Goal: Task Accomplishment & Management: Use online tool/utility

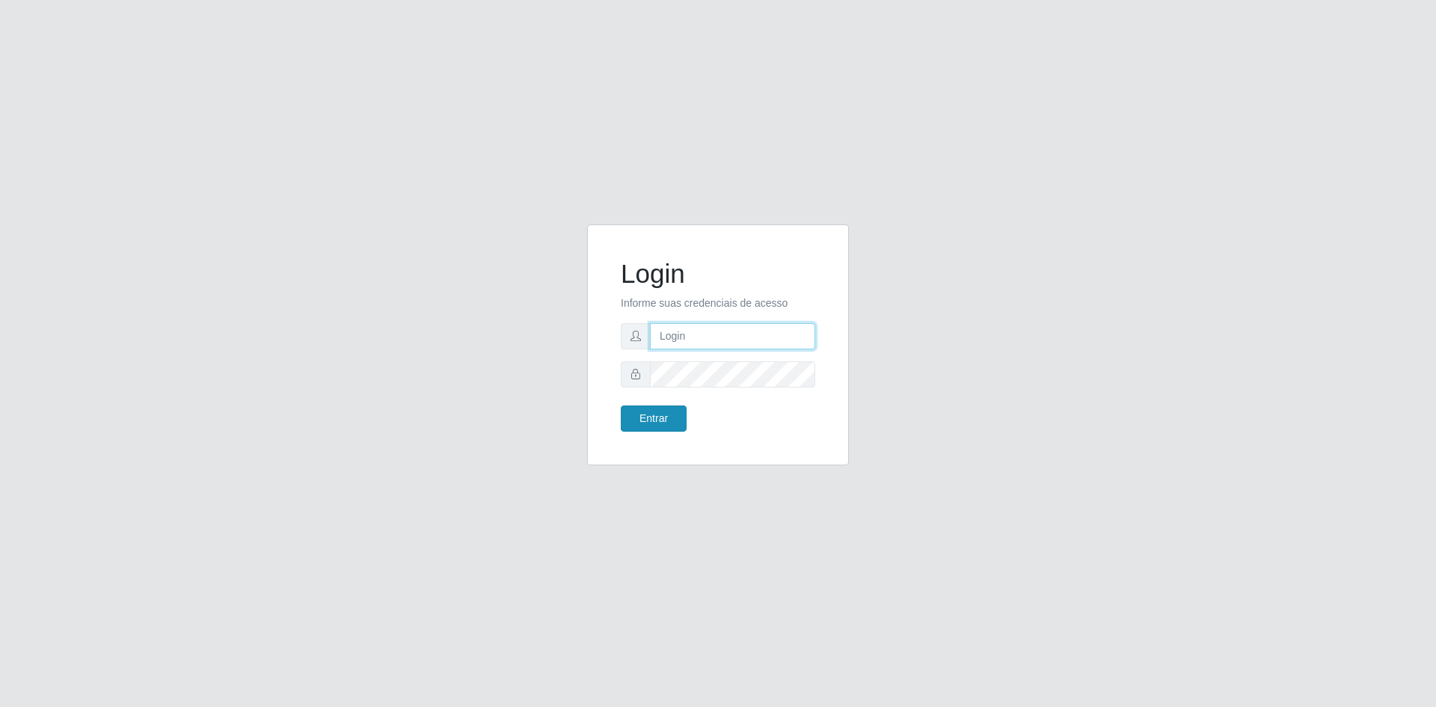
type input "[EMAIL_ADDRESS][DOMAIN_NAME]"
click at [659, 421] on button "Entrar" at bounding box center [654, 418] width 66 height 26
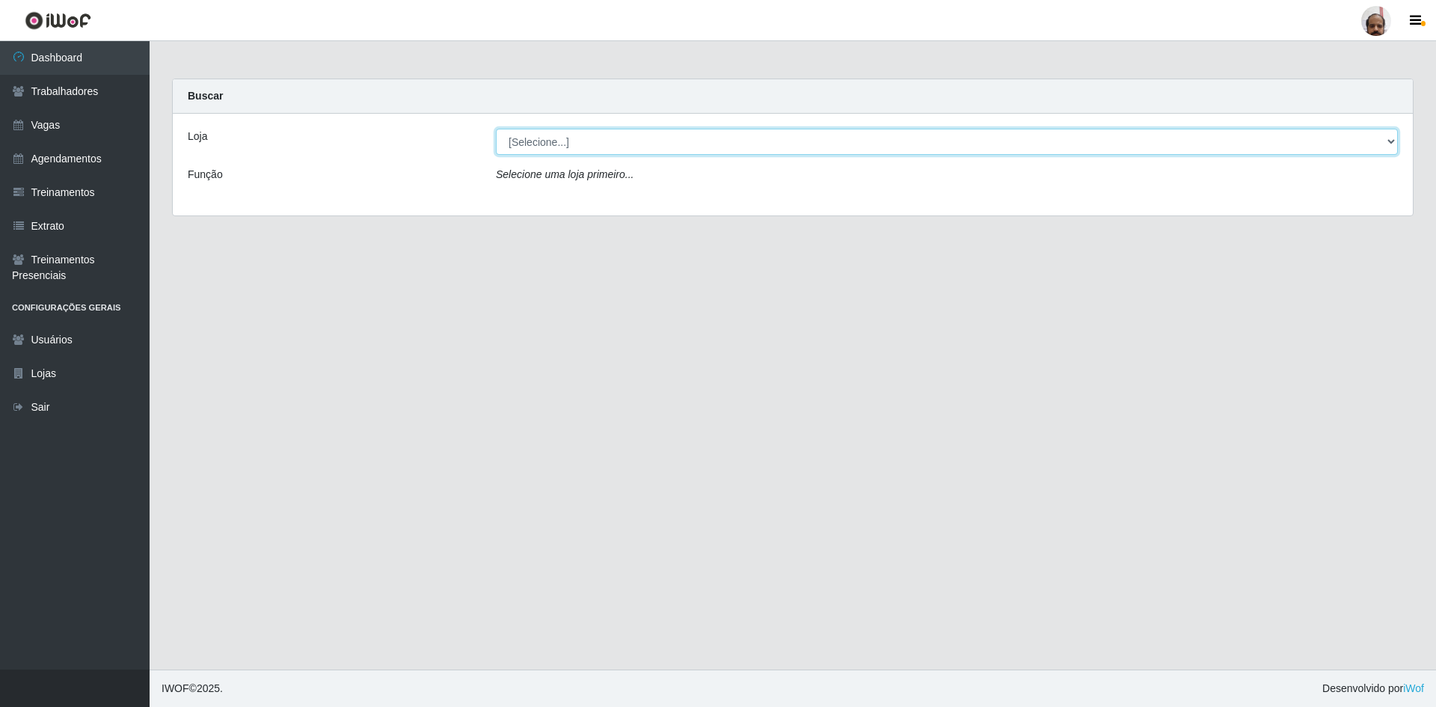
click at [559, 143] on select "[Selecione...] Mar Vermelho - Loja 05" at bounding box center [947, 142] width 902 height 26
select select "252"
click at [496, 129] on select "[Selecione...] Mar Vermelho - Loja 05" at bounding box center [947, 142] width 902 height 26
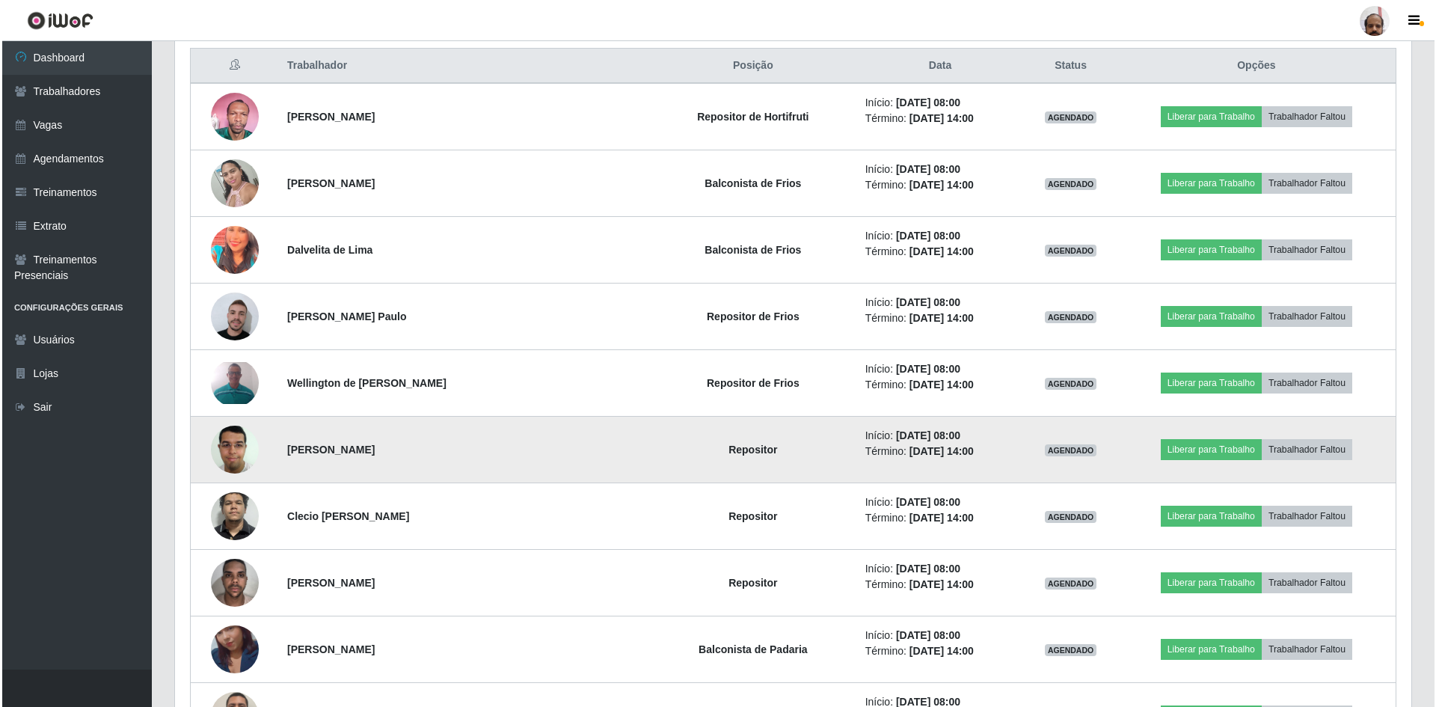
scroll to position [598, 0]
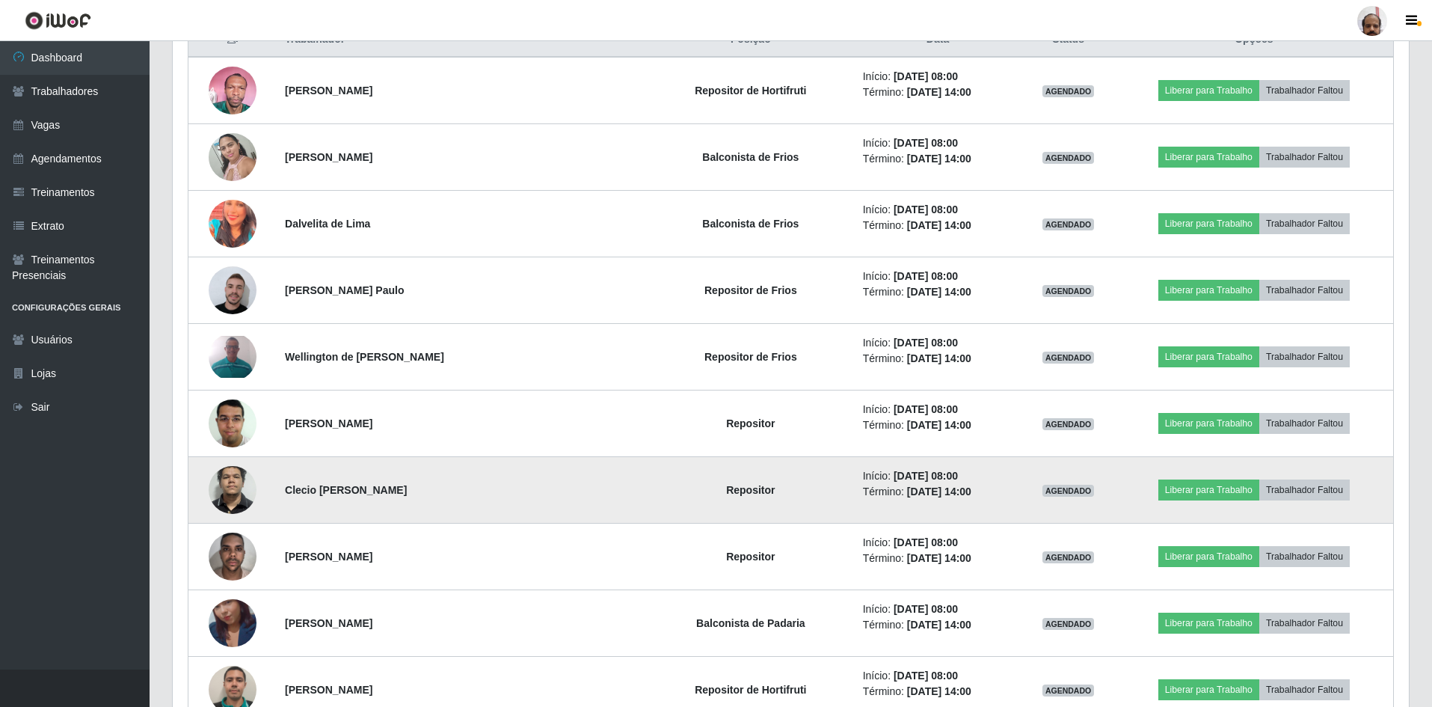
click at [228, 492] on img at bounding box center [233, 489] width 48 height 101
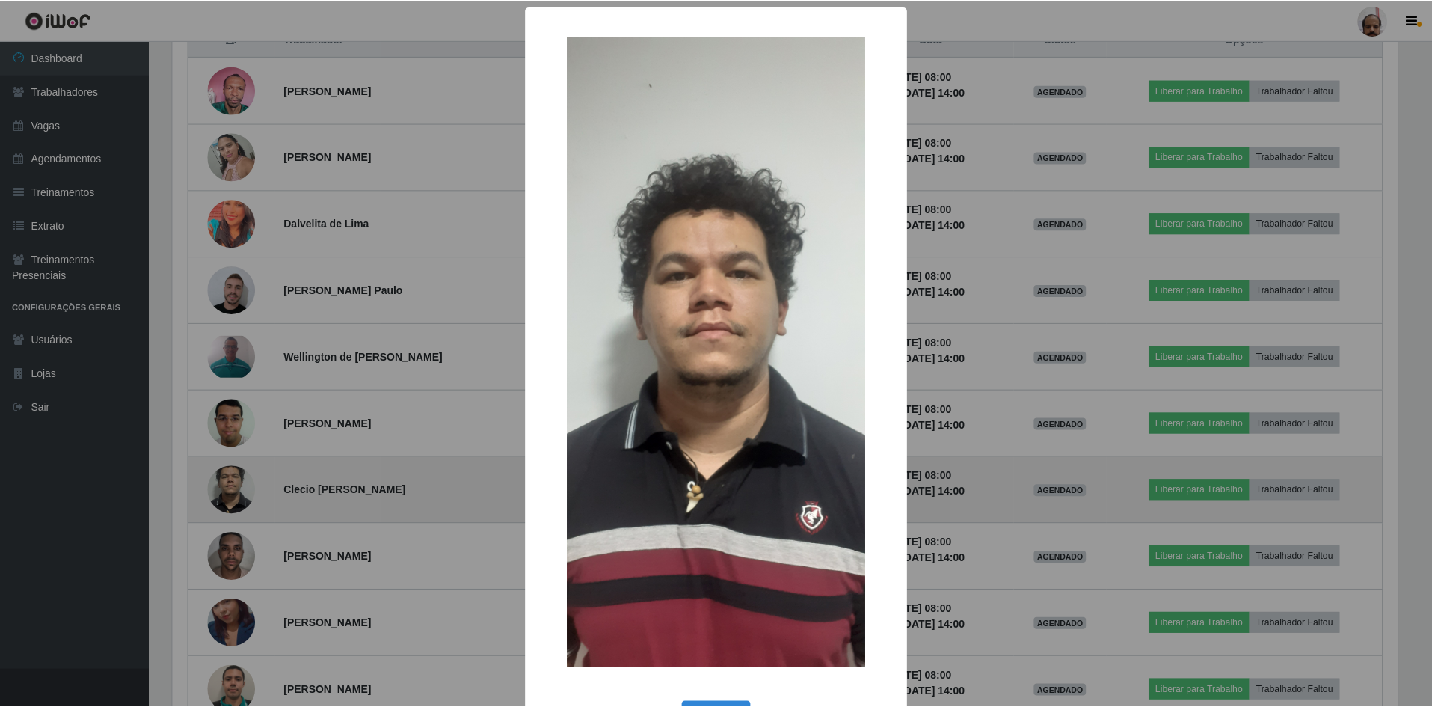
scroll to position [310, 1229]
click at [228, 492] on div "× OK Cancel" at bounding box center [718, 353] width 1436 height 707
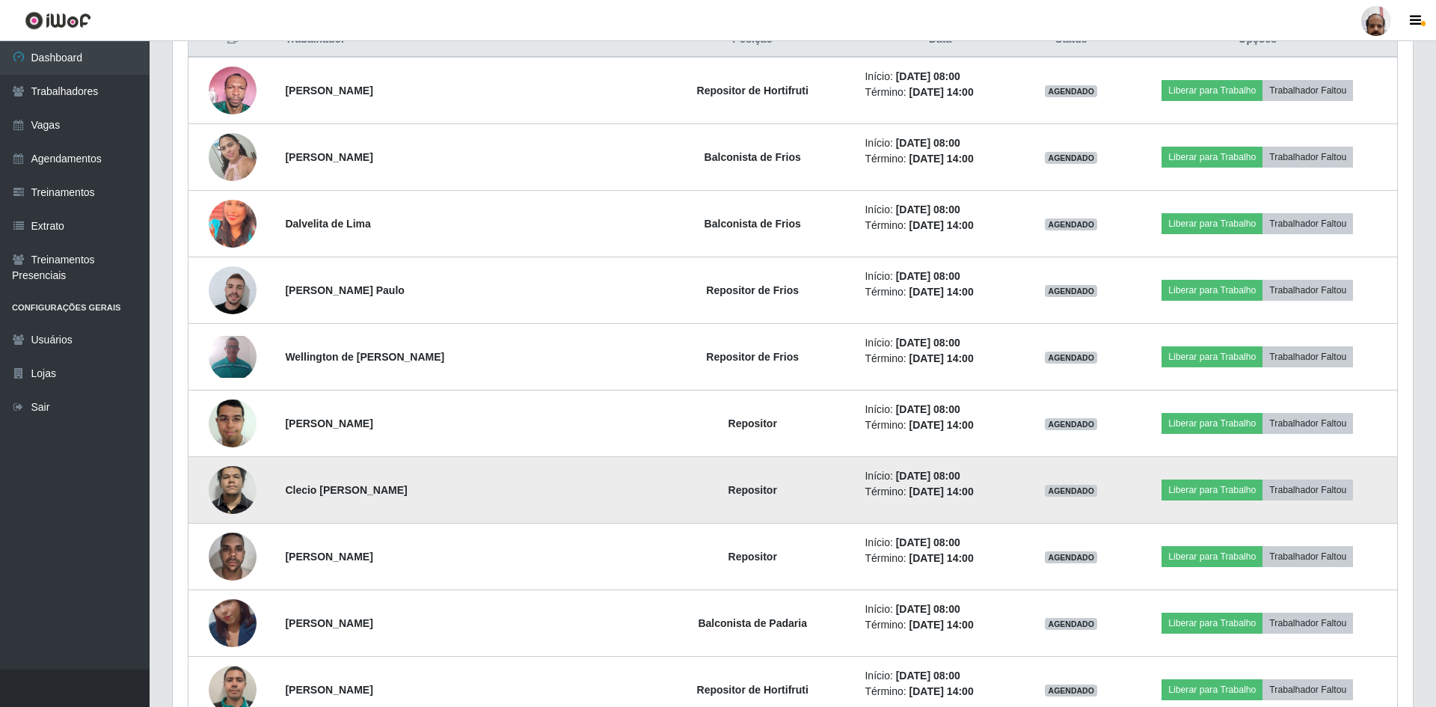
scroll to position [310, 1236]
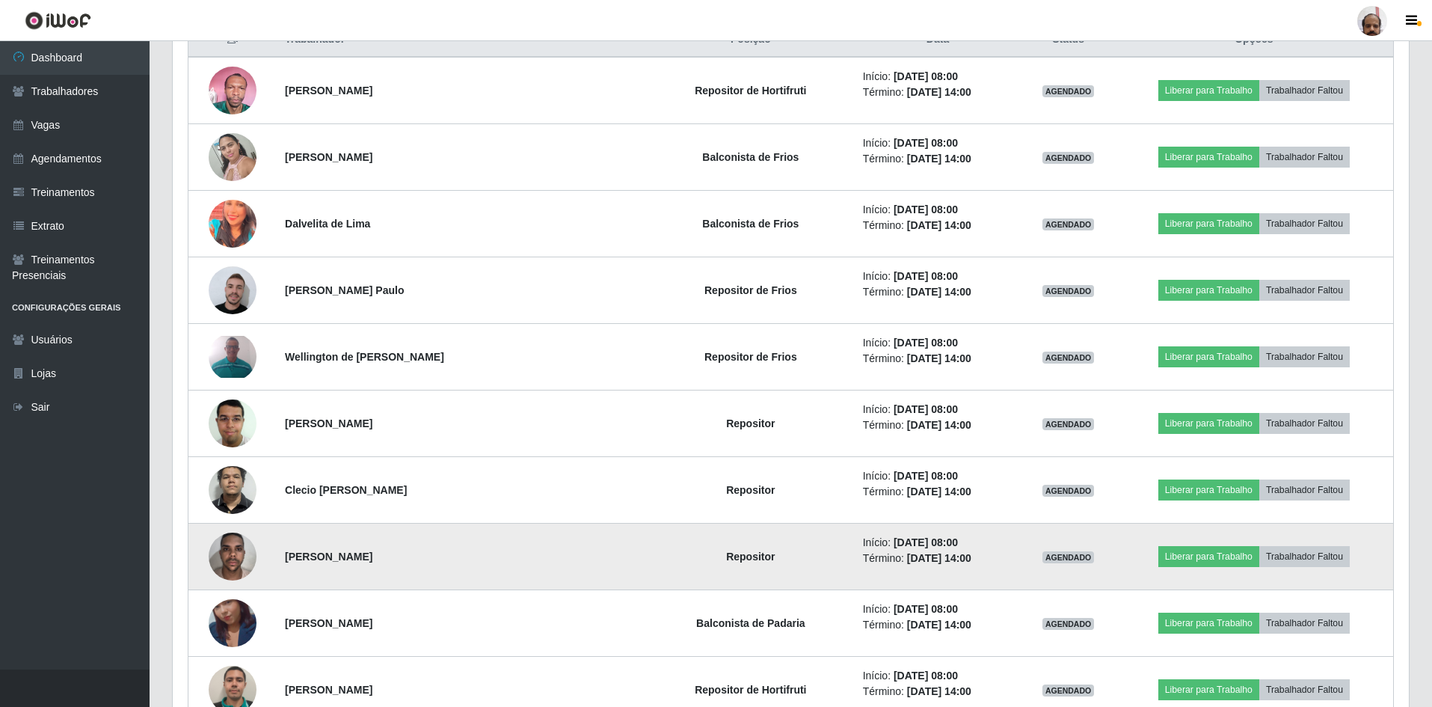
click at [248, 572] on img at bounding box center [233, 556] width 48 height 64
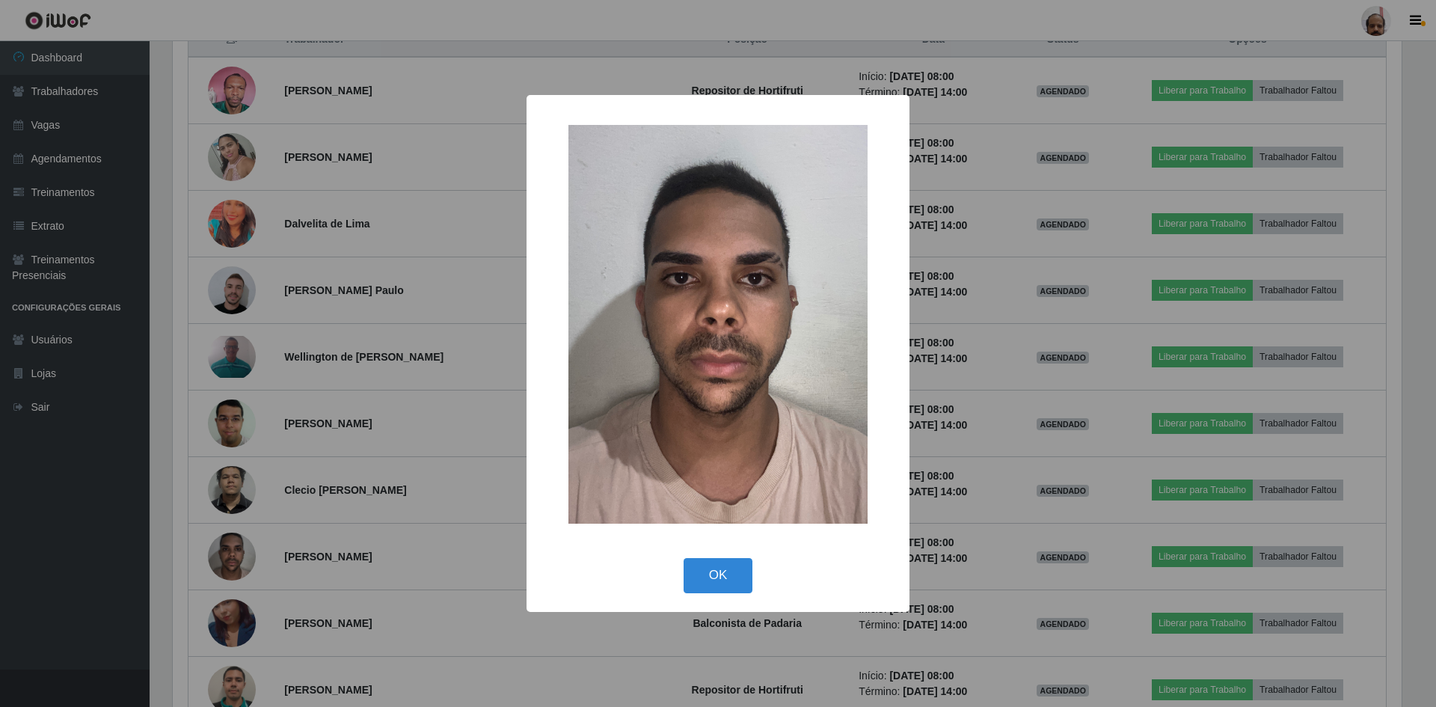
click at [369, 540] on div "× OK Cancel" at bounding box center [718, 353] width 1436 height 707
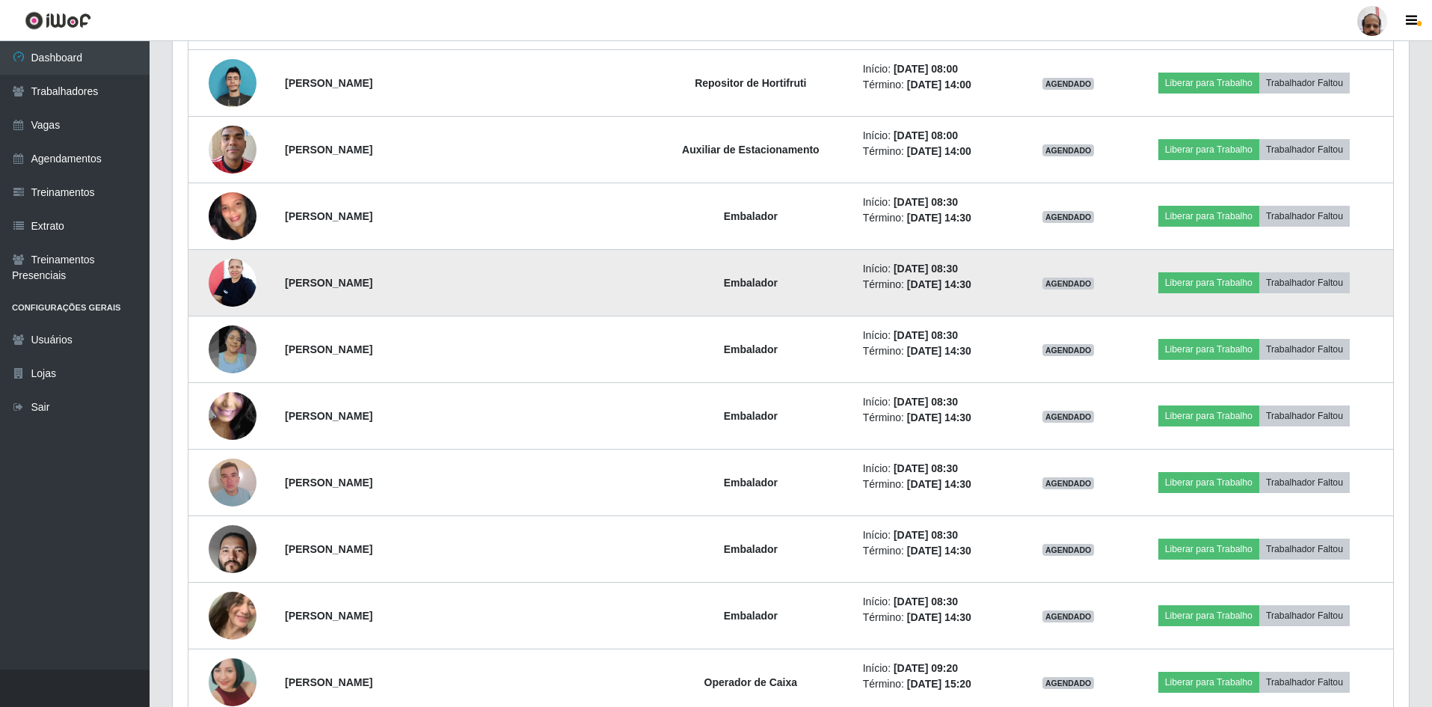
scroll to position [1346, 0]
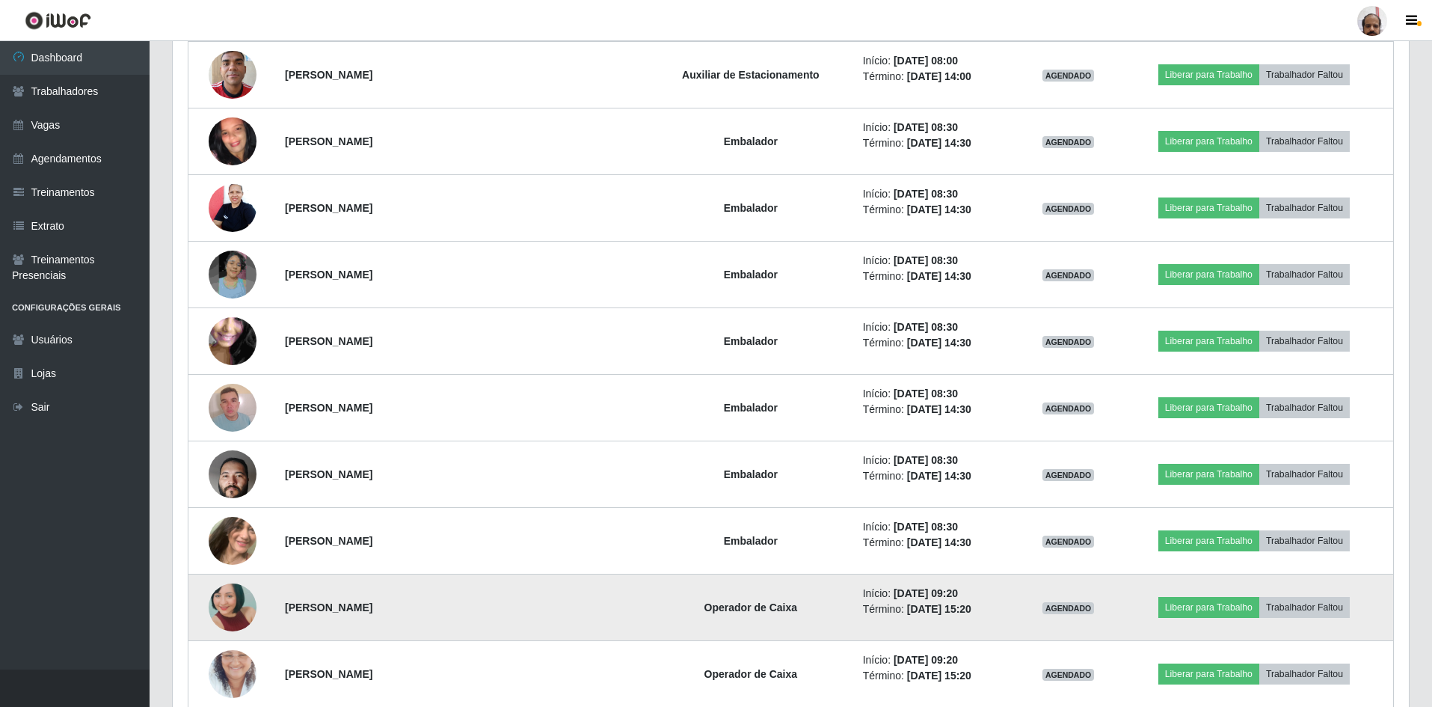
click at [236, 606] on img at bounding box center [233, 606] width 48 height 101
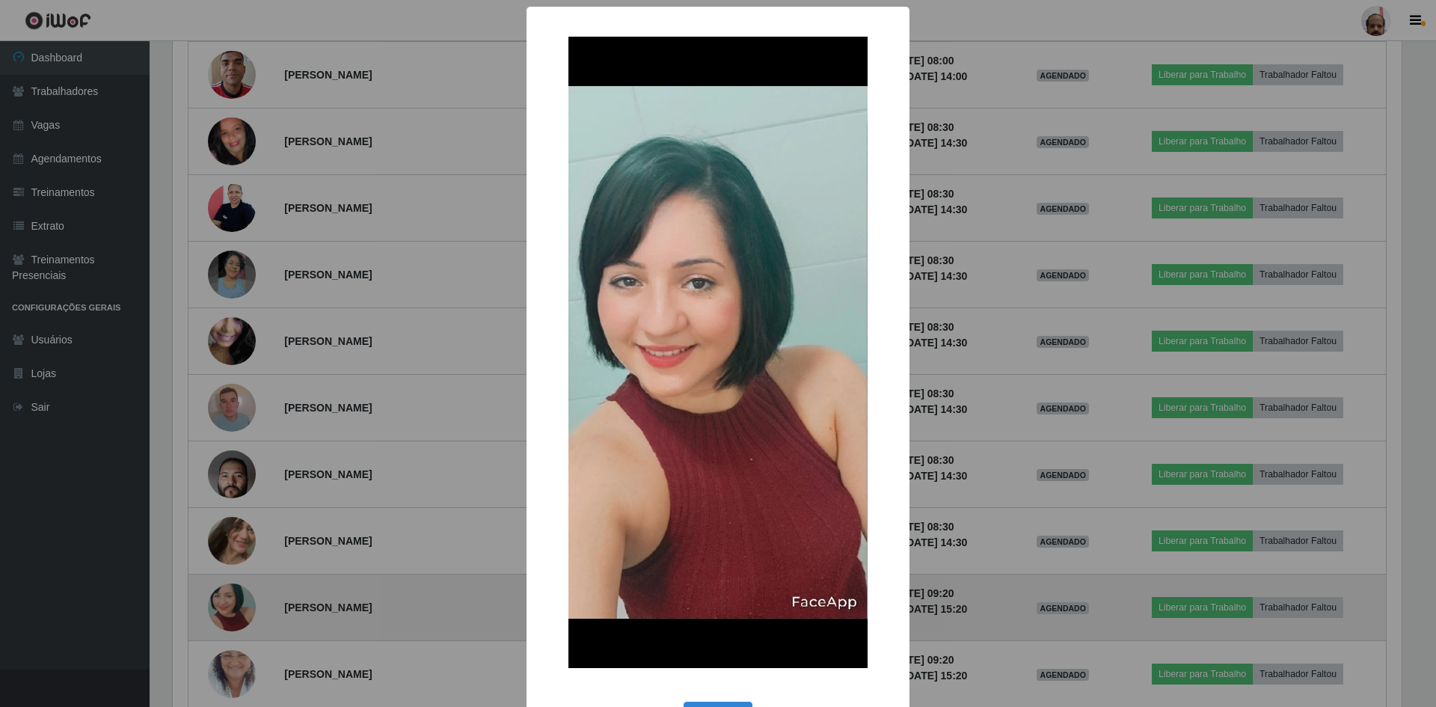
click at [236, 606] on div "× OK Cancel" at bounding box center [718, 353] width 1436 height 707
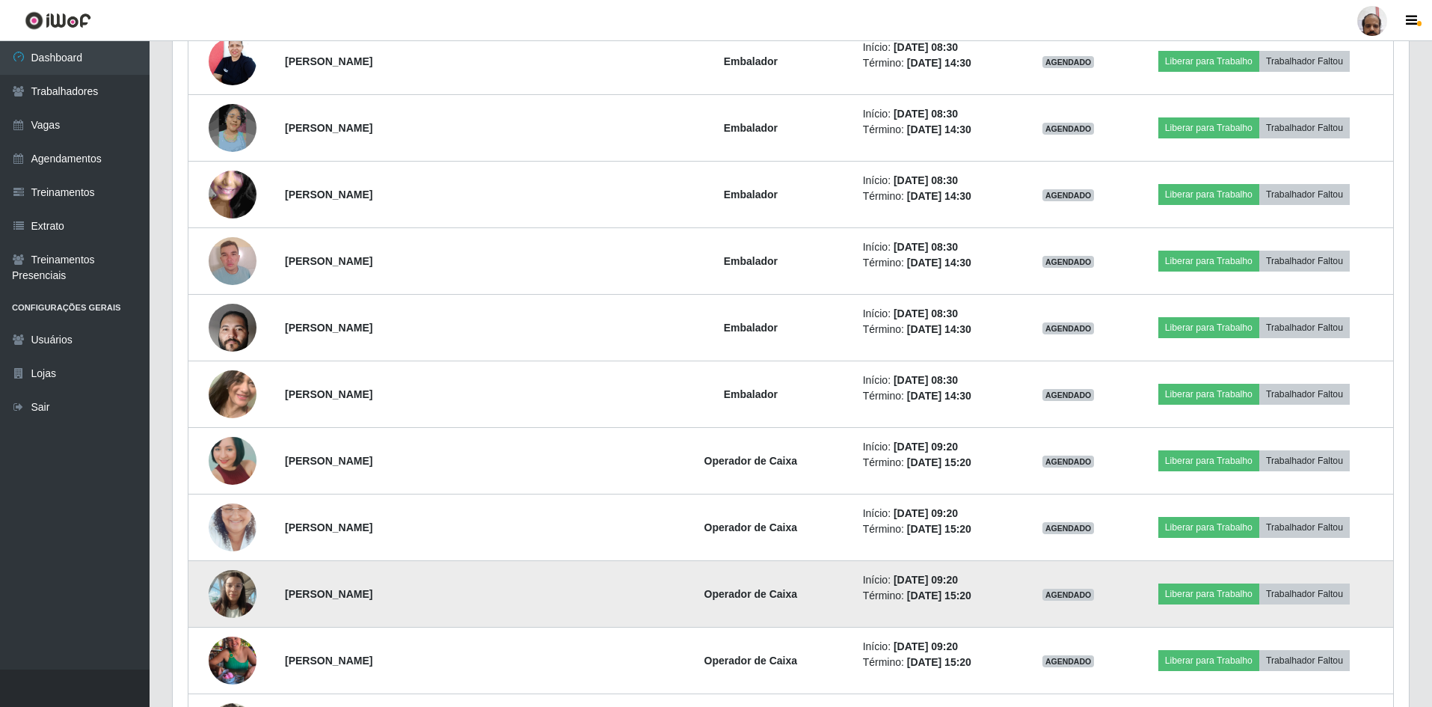
scroll to position [1496, 0]
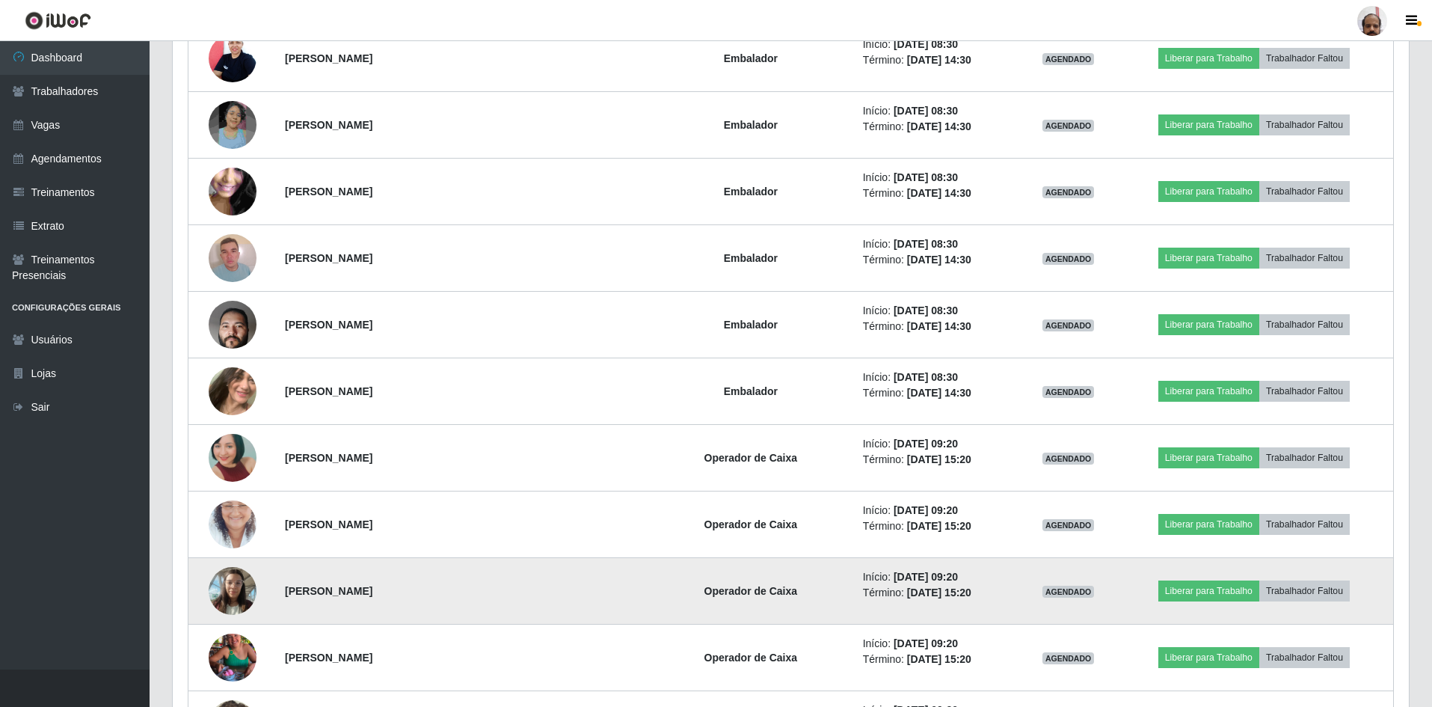
click at [231, 588] on img at bounding box center [233, 591] width 48 height 64
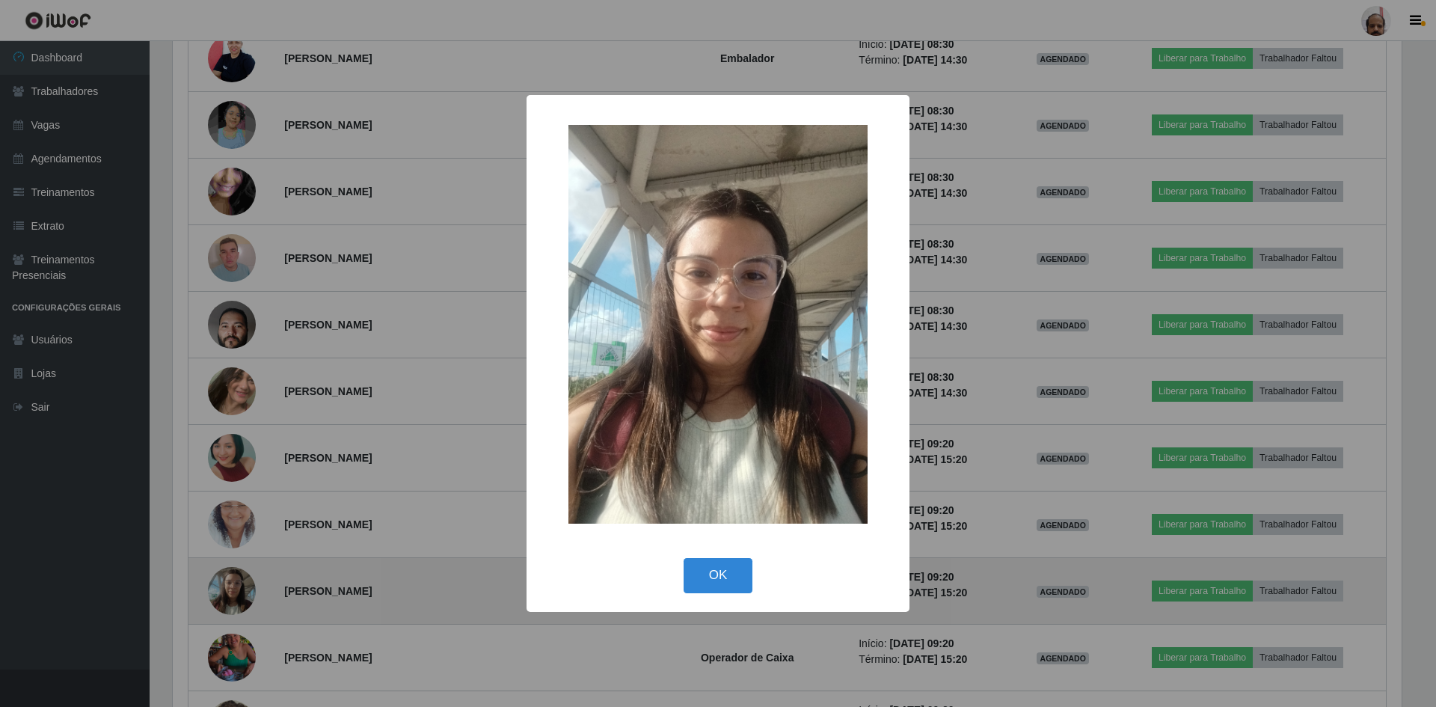
click at [231, 588] on div "× OK Cancel" at bounding box center [718, 353] width 1436 height 707
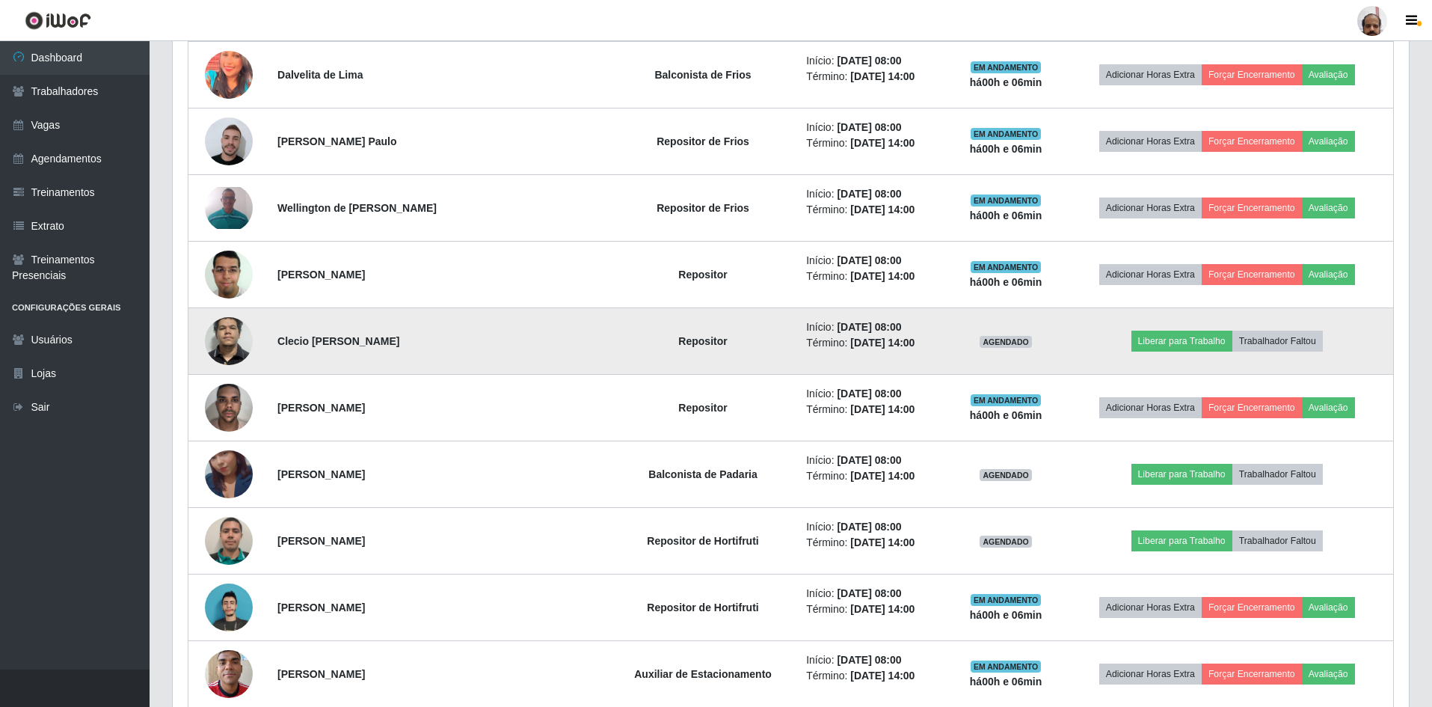
scroll to position [848, 0]
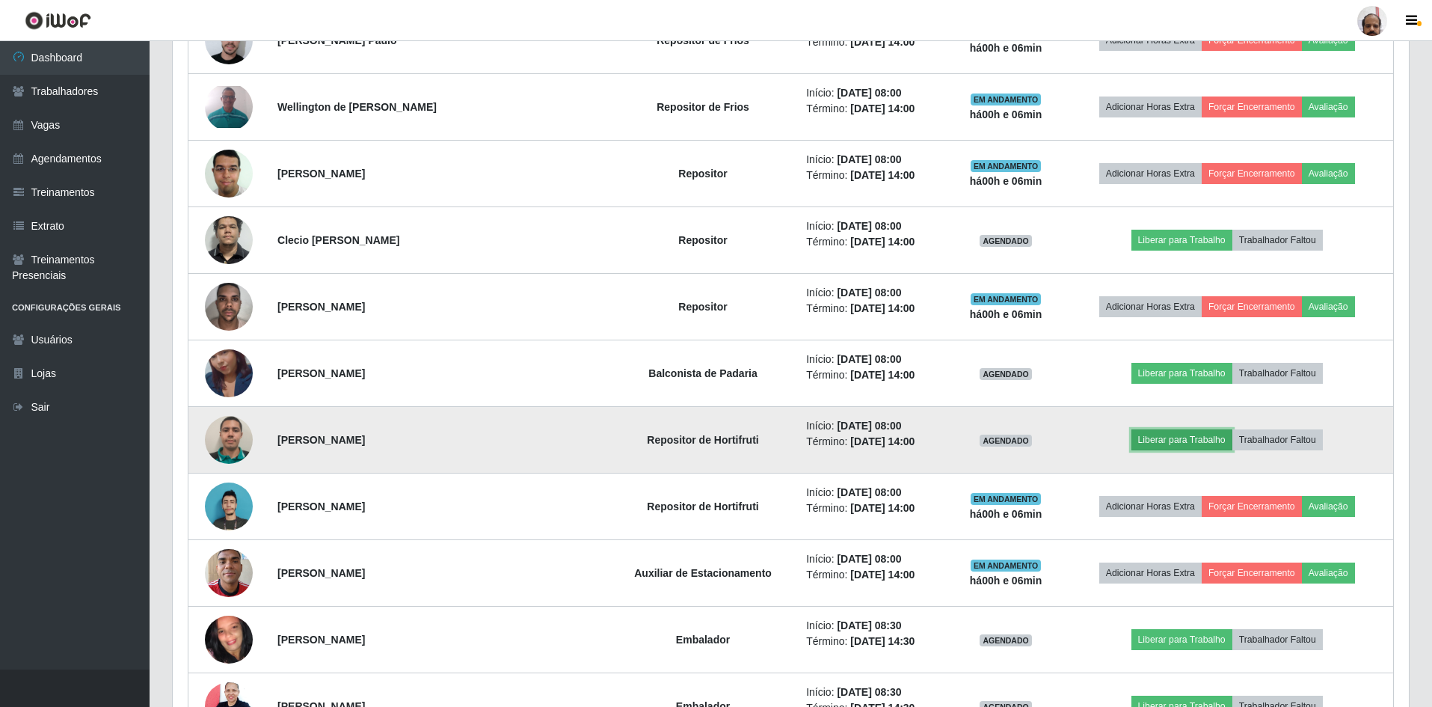
click at [1173, 446] on button "Liberar para Trabalho" at bounding box center [1182, 439] width 101 height 21
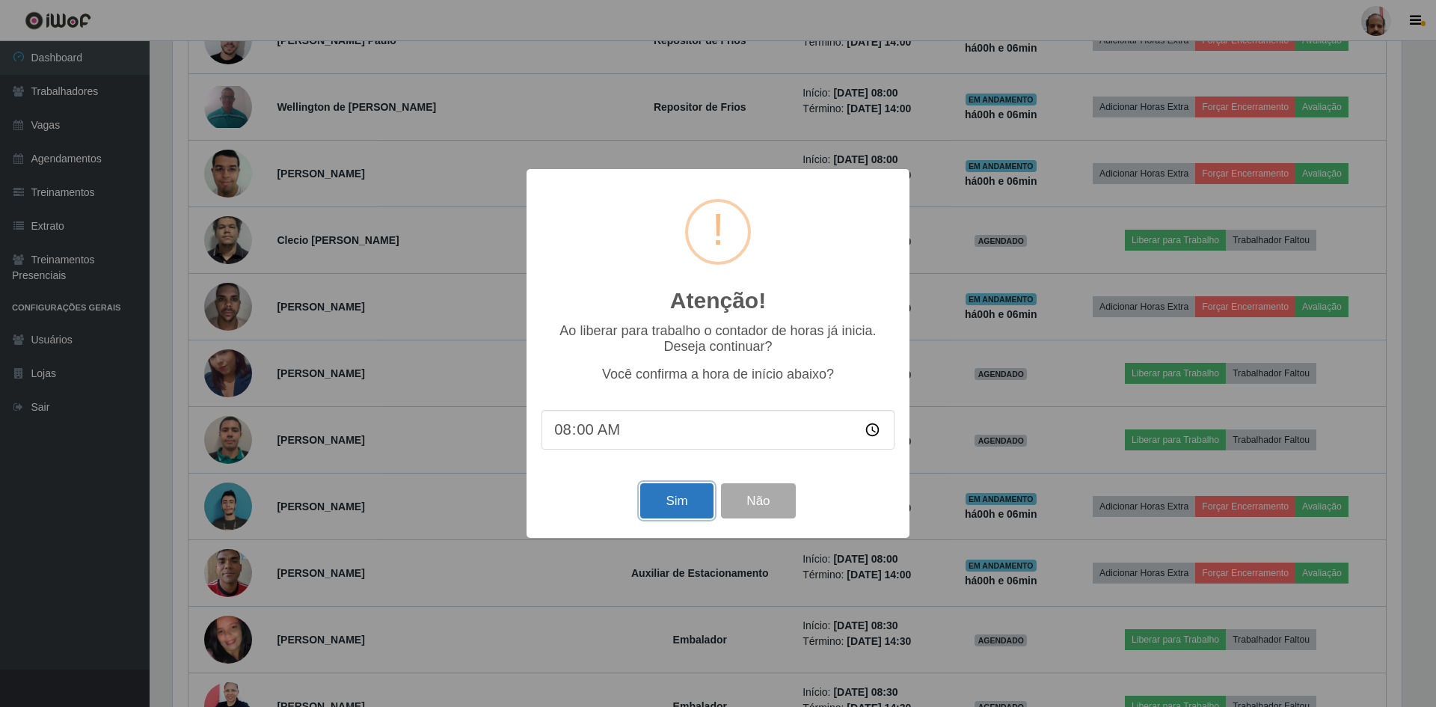
click at [677, 497] on button "Sim" at bounding box center [676, 500] width 73 height 35
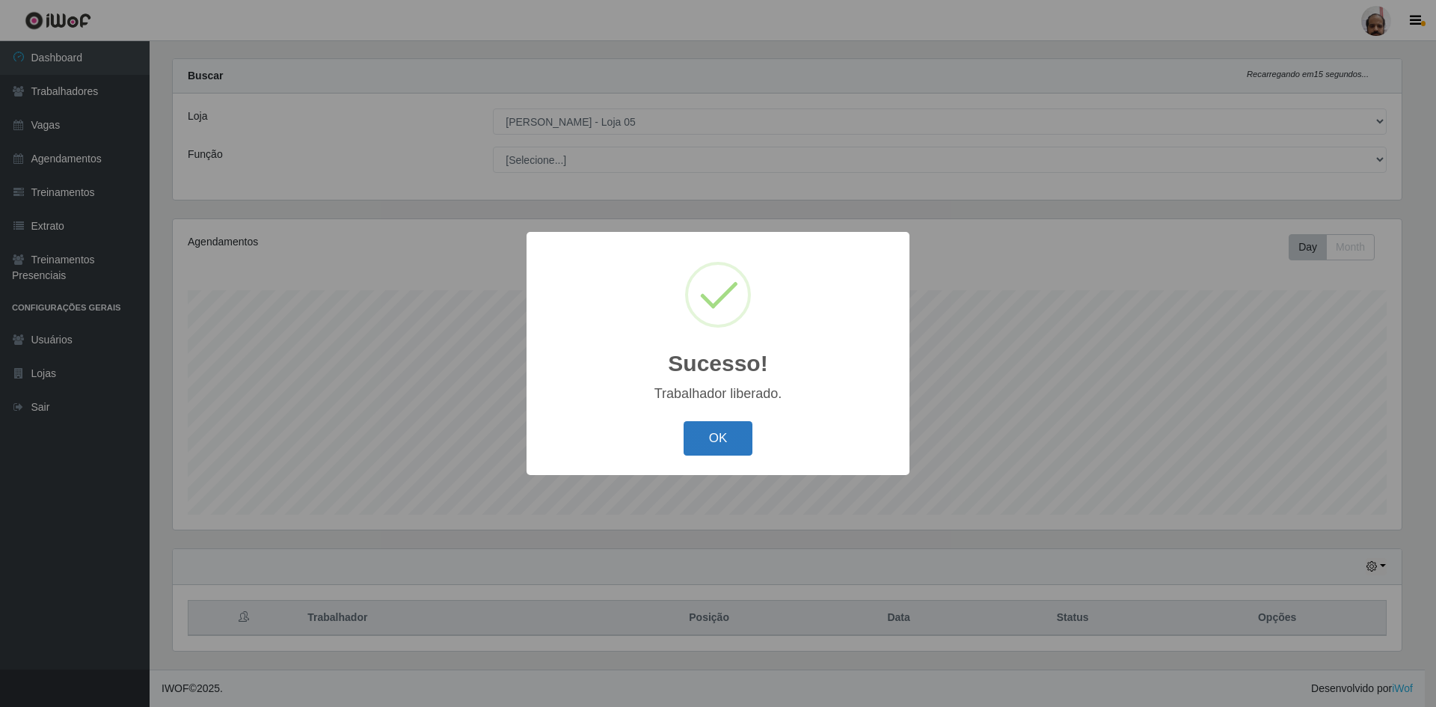
click at [708, 430] on button "OK" at bounding box center [719, 438] width 70 height 35
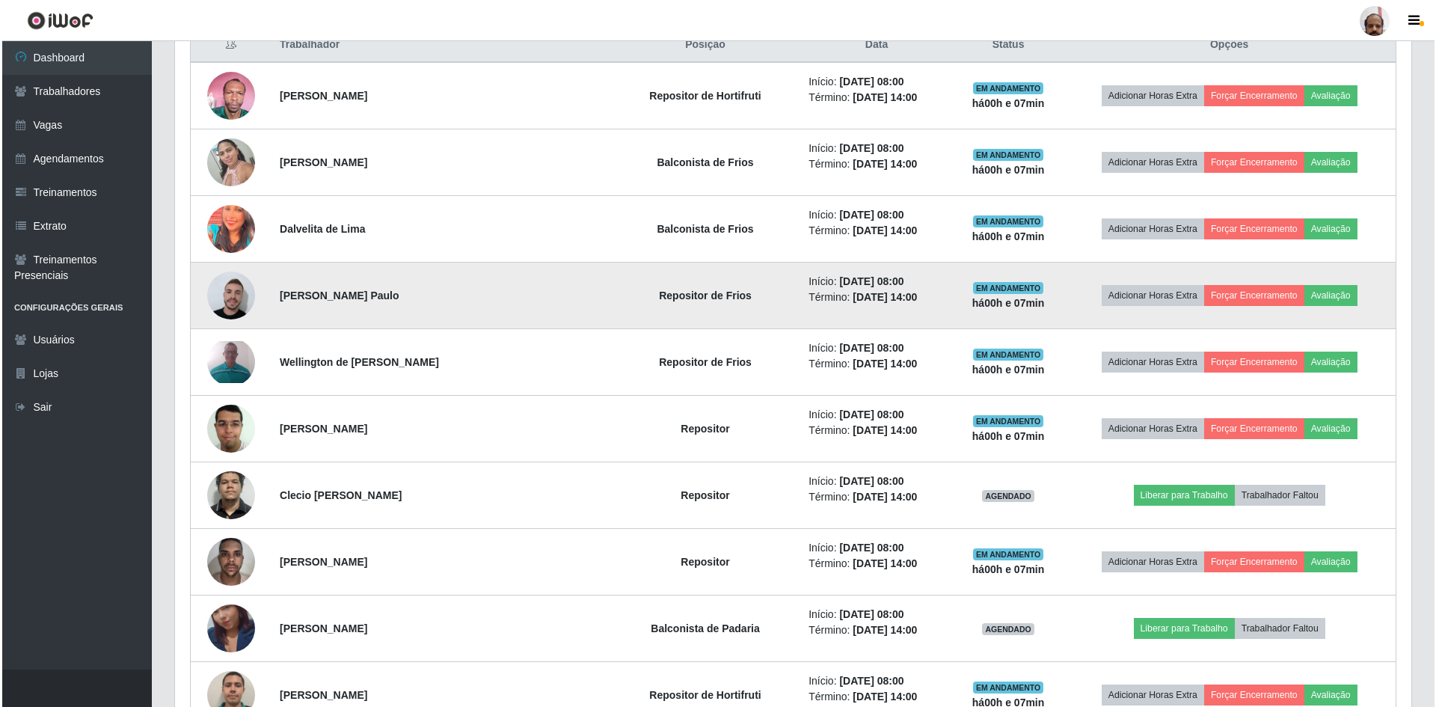
scroll to position [693, 0]
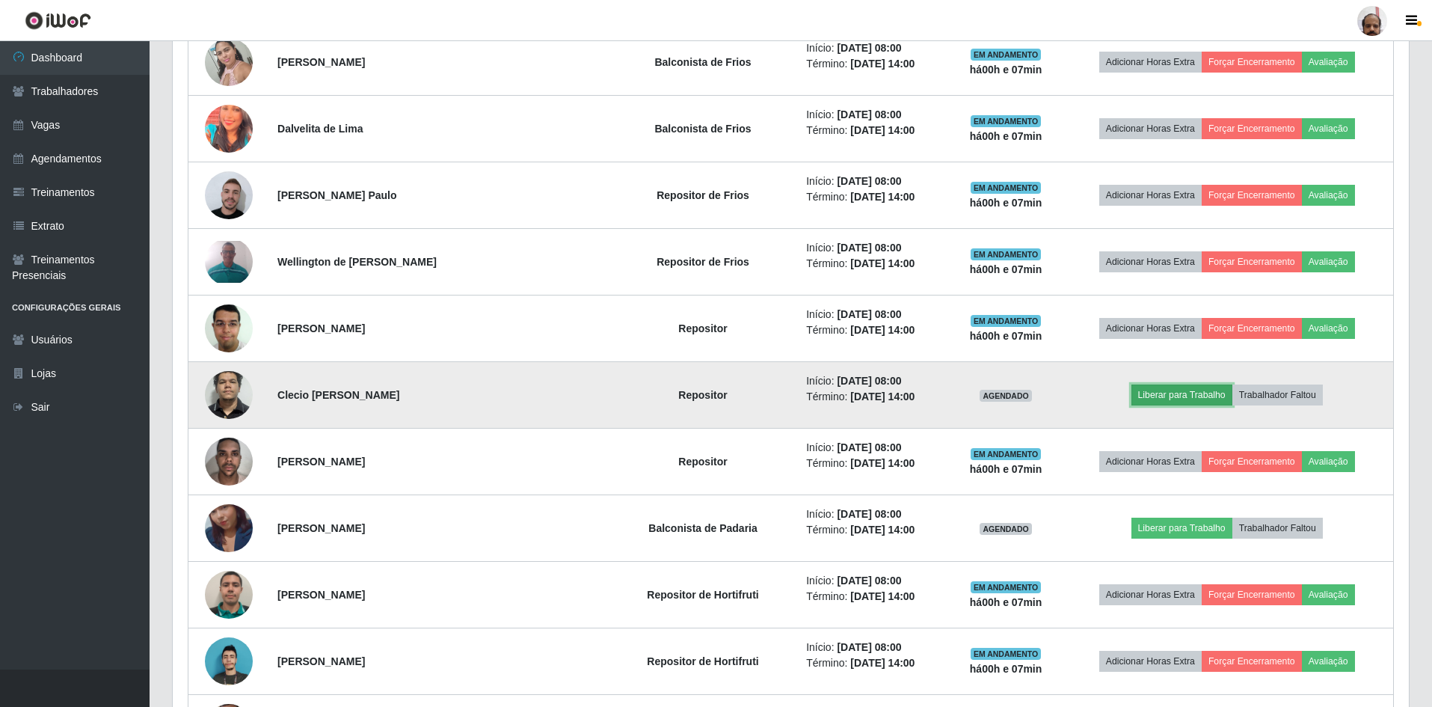
click at [1190, 396] on button "Liberar para Trabalho" at bounding box center [1182, 394] width 101 height 21
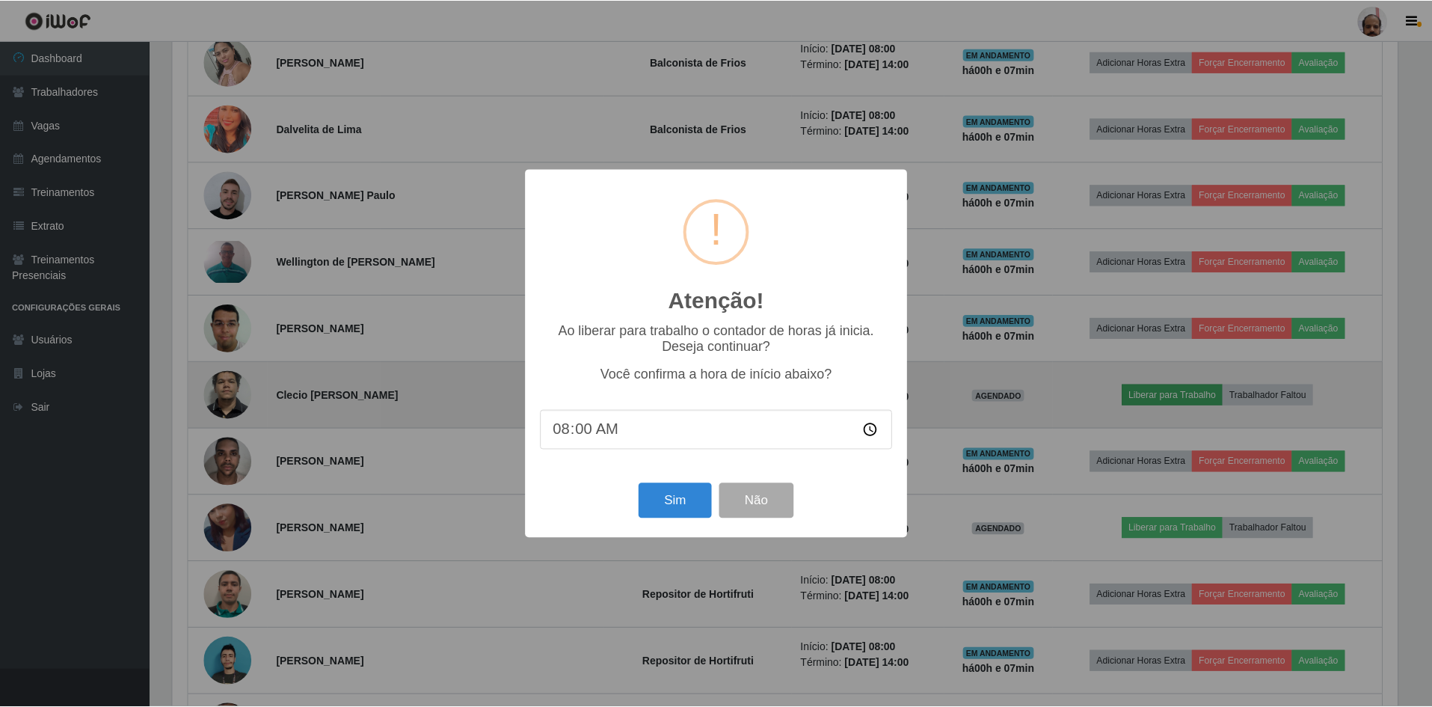
scroll to position [310, 1229]
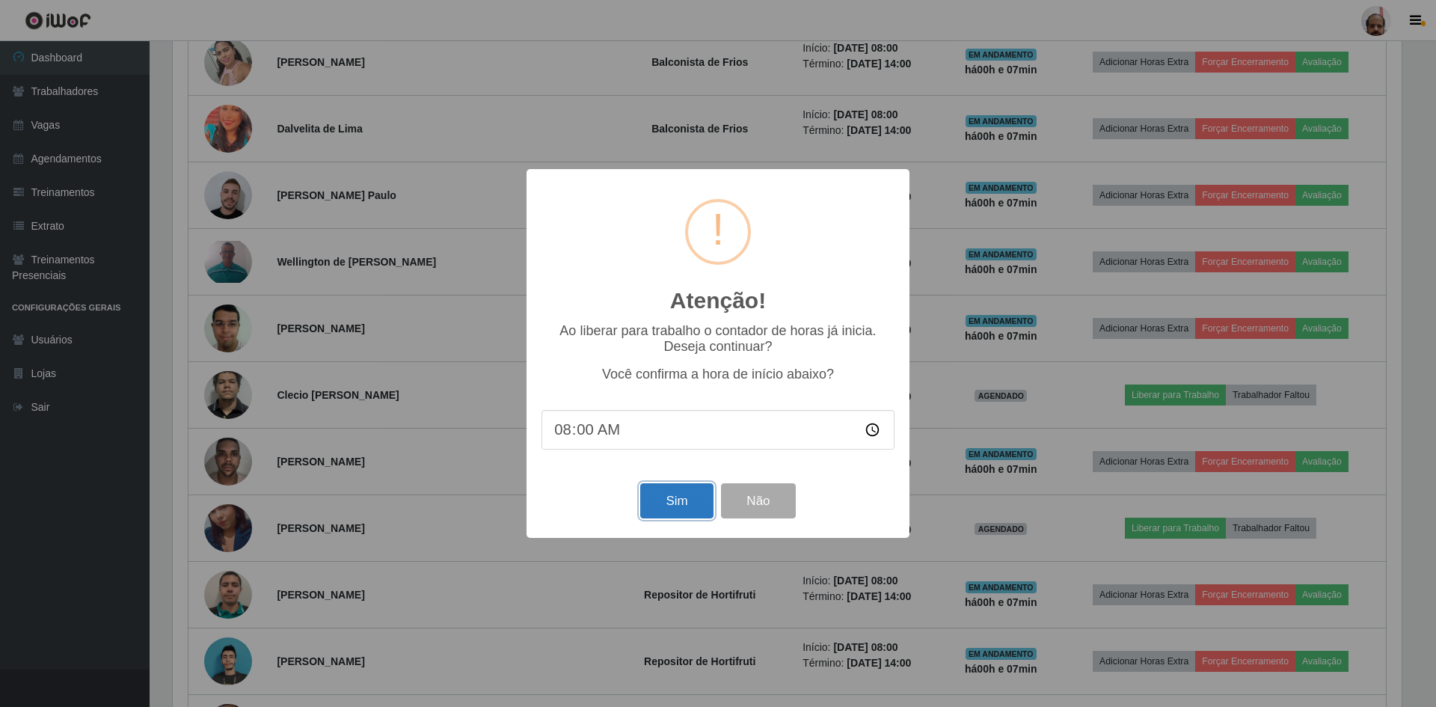
click at [672, 508] on button "Sim" at bounding box center [676, 500] width 73 height 35
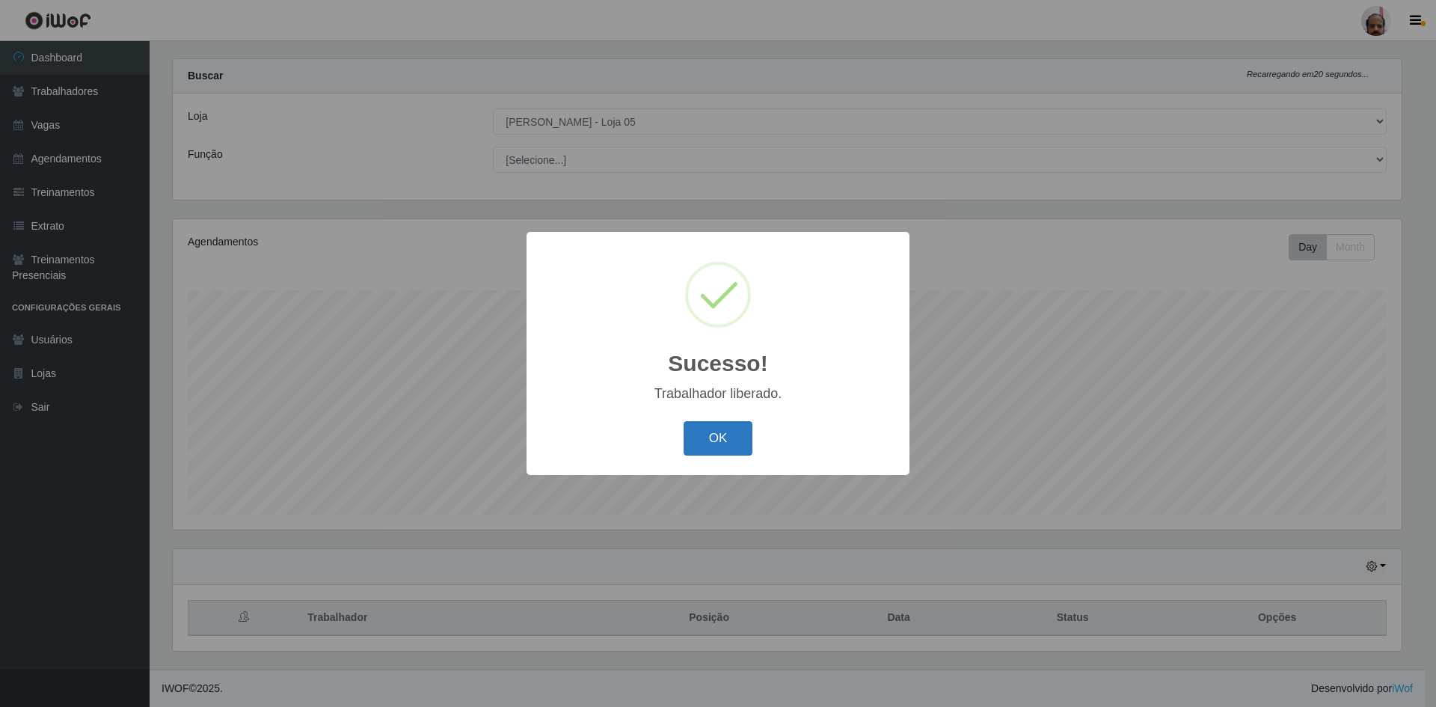
click at [708, 440] on button "OK" at bounding box center [719, 438] width 70 height 35
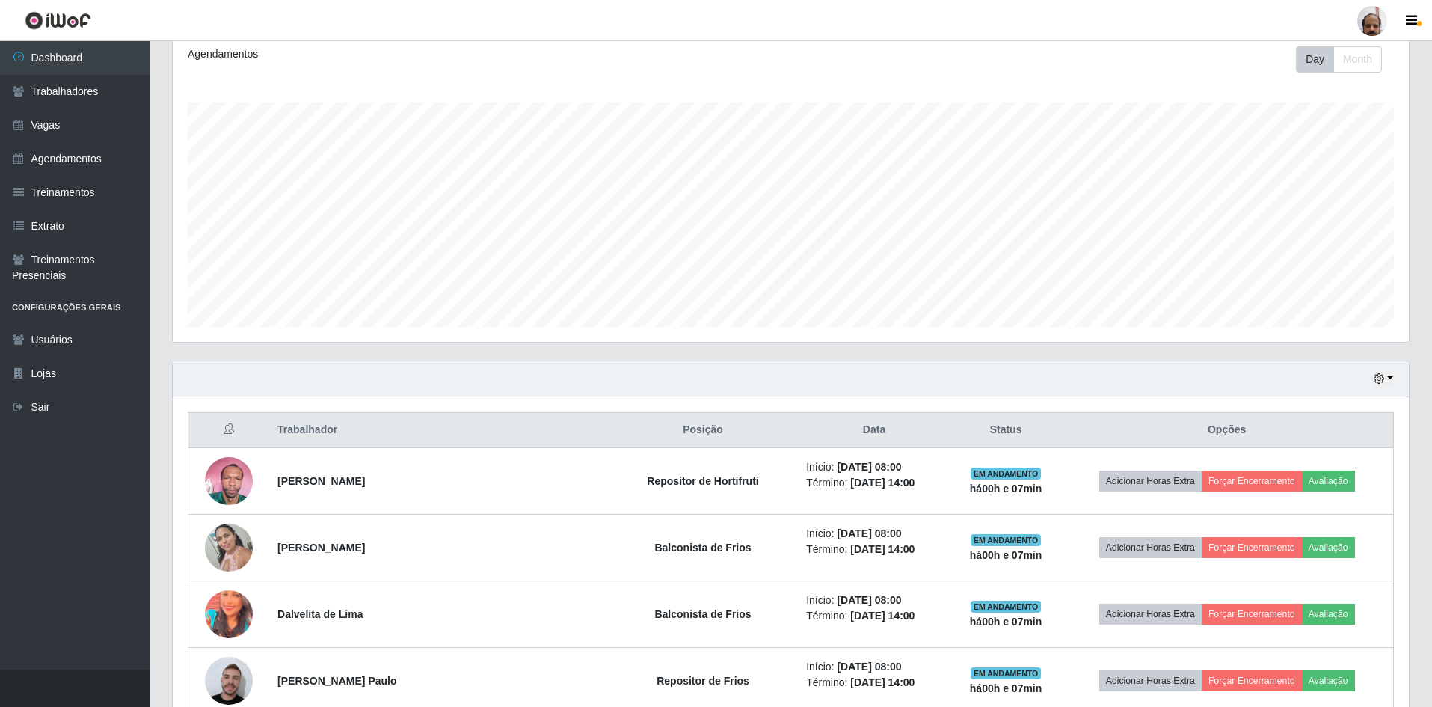
scroll to position [95, 0]
